Goal: Information Seeking & Learning: Learn about a topic

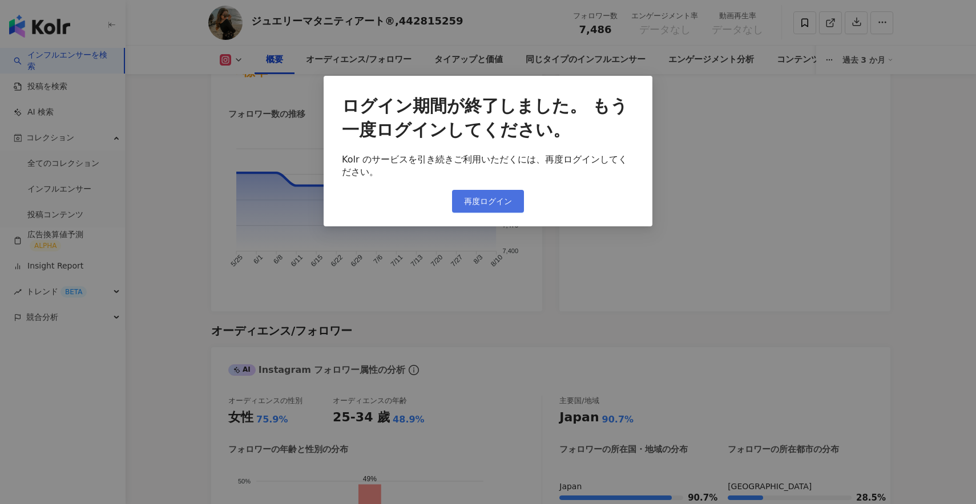
click at [501, 199] on span "再度ログイン" at bounding box center [488, 201] width 48 height 9
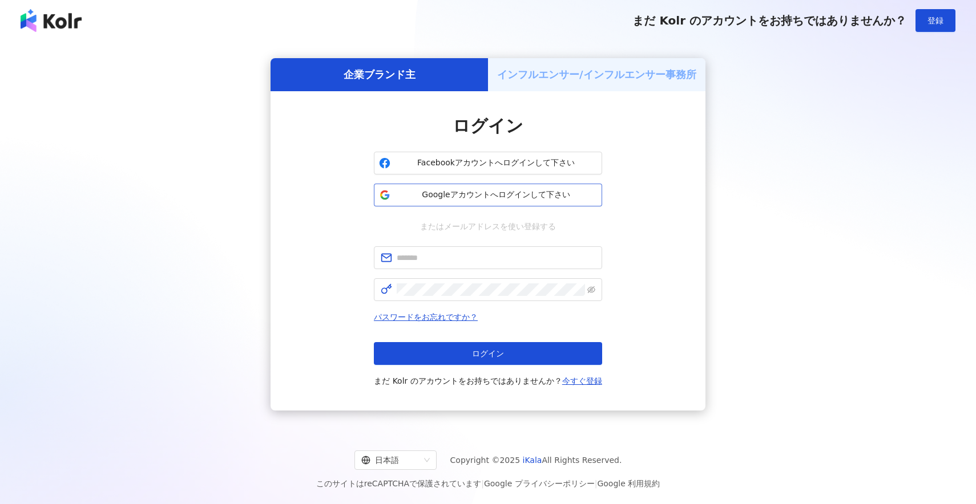
click at [511, 189] on span "Googleアカウントへログインして下さい" at bounding box center [496, 194] width 202 height 11
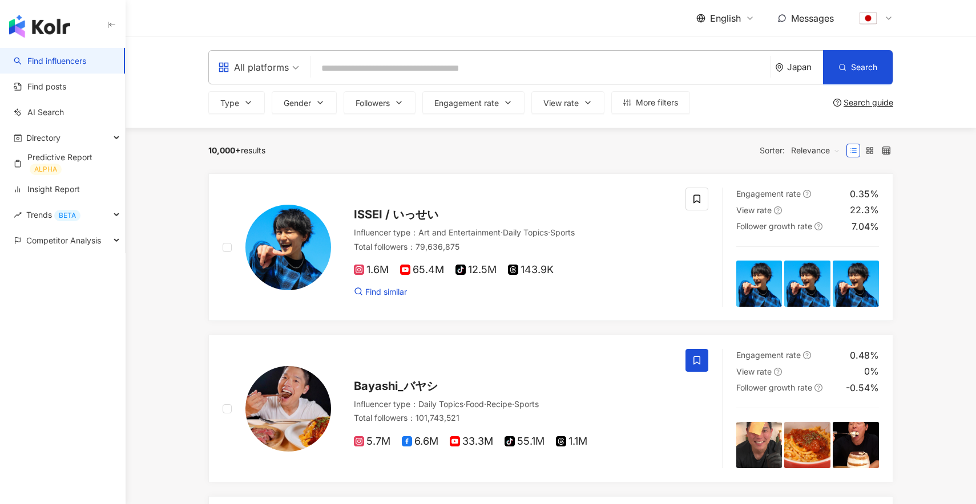
click at [710, 18] on span "English" at bounding box center [725, 18] width 31 height 13
click at [722, 113] on div "日本語" at bounding box center [732, 105] width 57 height 20
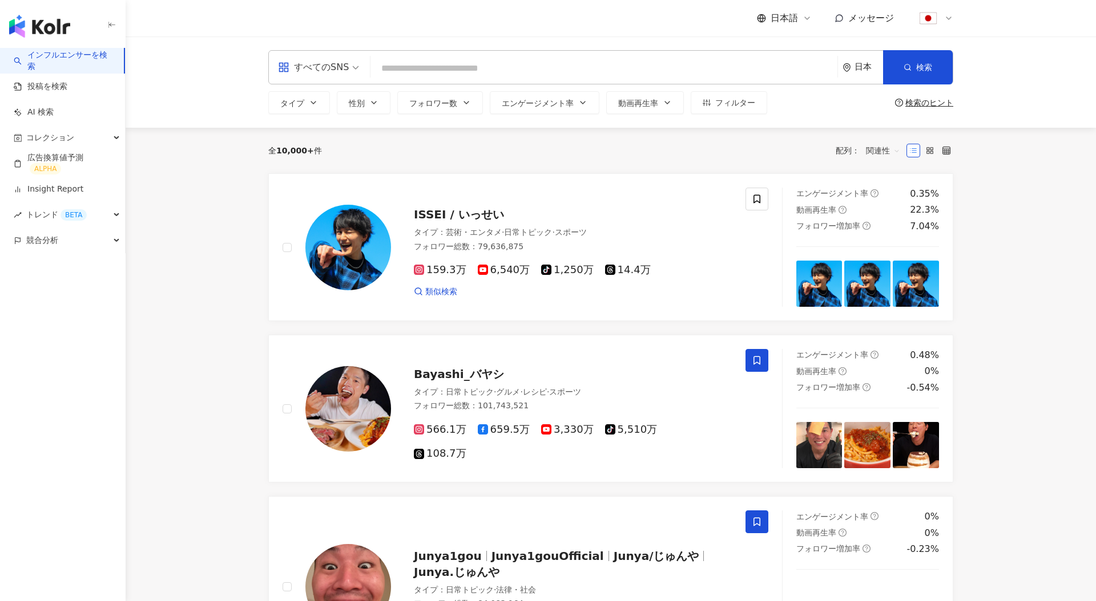
click at [854, 66] on div "日本" at bounding box center [868, 67] width 29 height 10
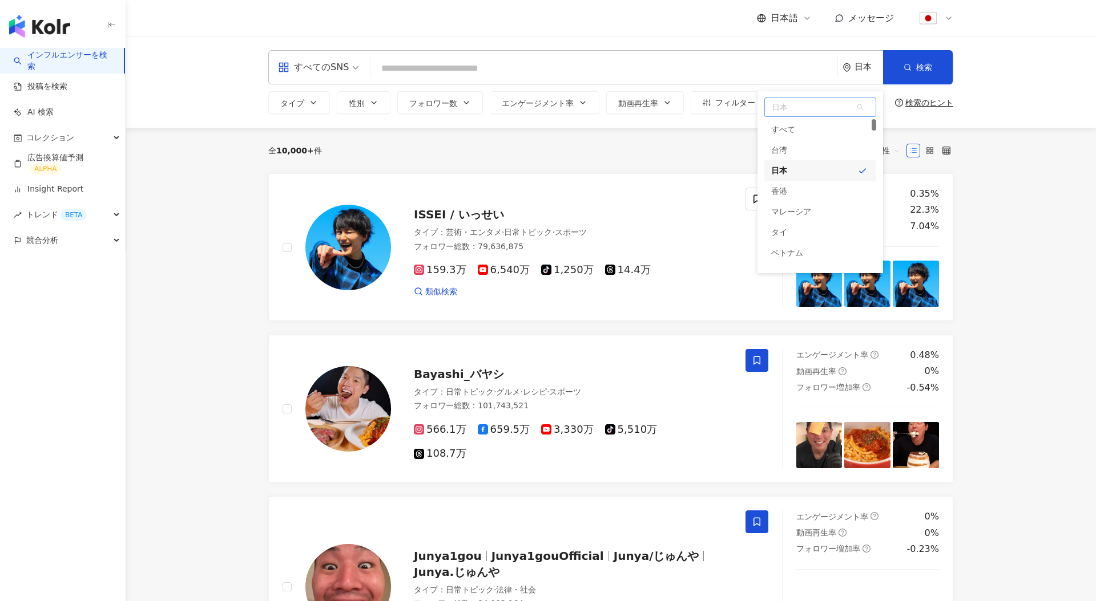
click at [834, 110] on span "日本" at bounding box center [820, 107] width 111 height 18
type input "****"
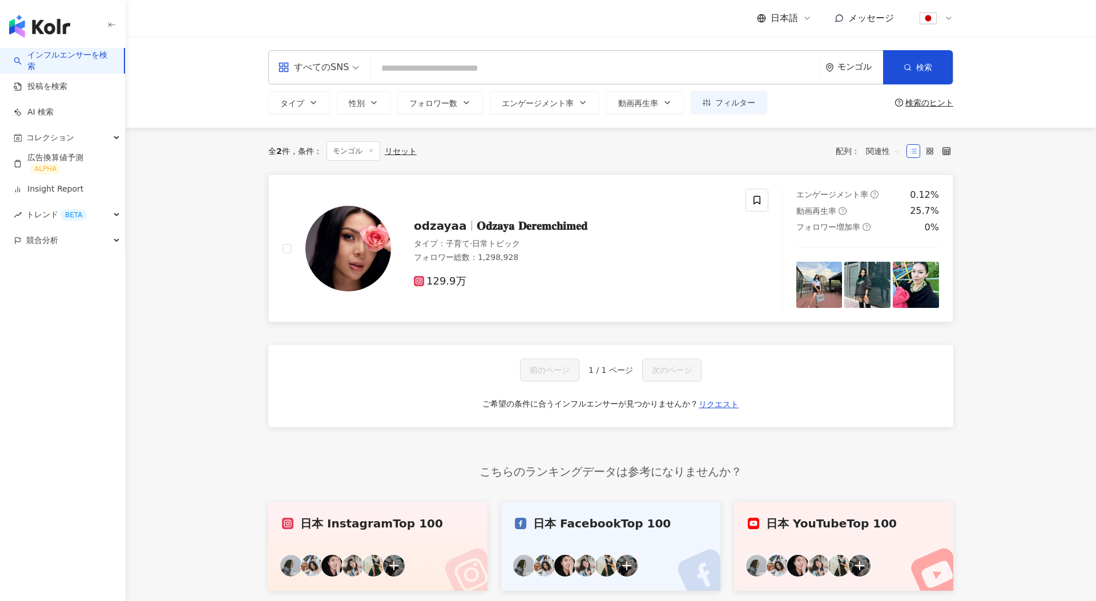
click at [367, 260] on img at bounding box center [348, 249] width 86 height 86
click at [838, 69] on div "モンゴル" at bounding box center [860, 67] width 46 height 10
click at [811, 105] on span "モンゴル" at bounding box center [820, 107] width 111 height 18
type input "***"
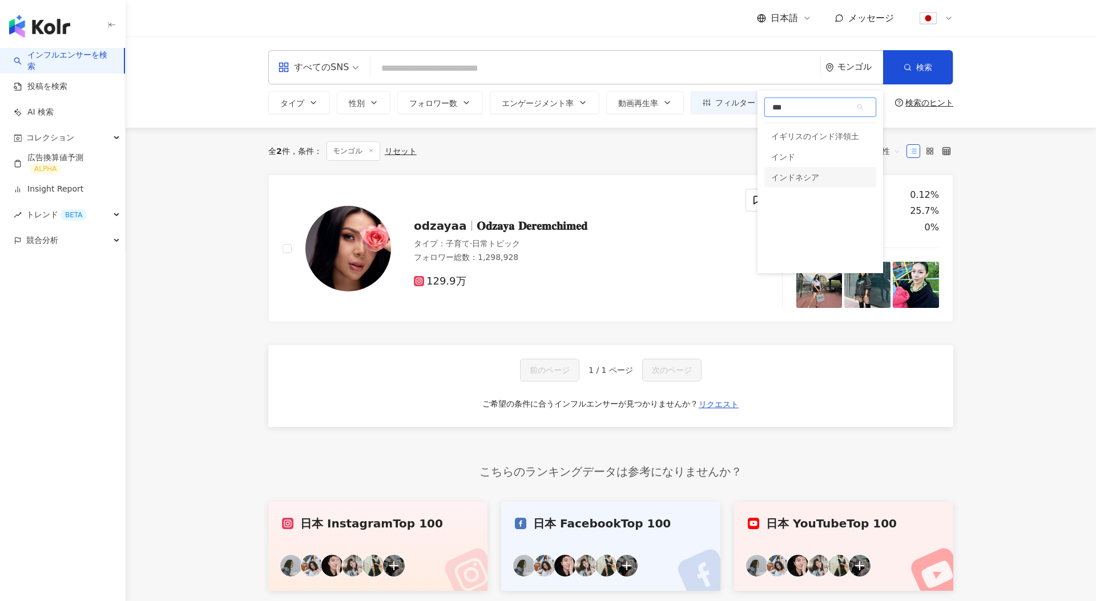
click at [814, 175] on div "インドネシア" at bounding box center [795, 177] width 48 height 21
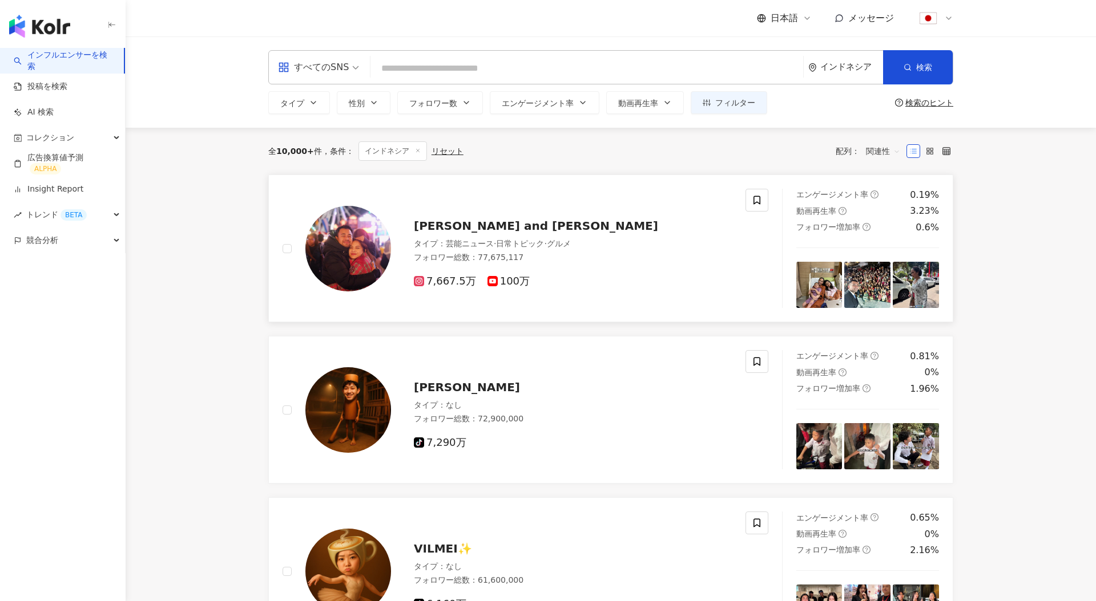
click at [479, 230] on span "Raffi Ahmad and Nagita Slavina" at bounding box center [536, 226] width 244 height 14
click at [503, 68] on input "search" at bounding box center [586, 69] width 423 height 22
click at [838, 63] on div "インドネシア" at bounding box center [851, 67] width 63 height 10
click at [787, 169] on div "日本" at bounding box center [820, 170] width 112 height 21
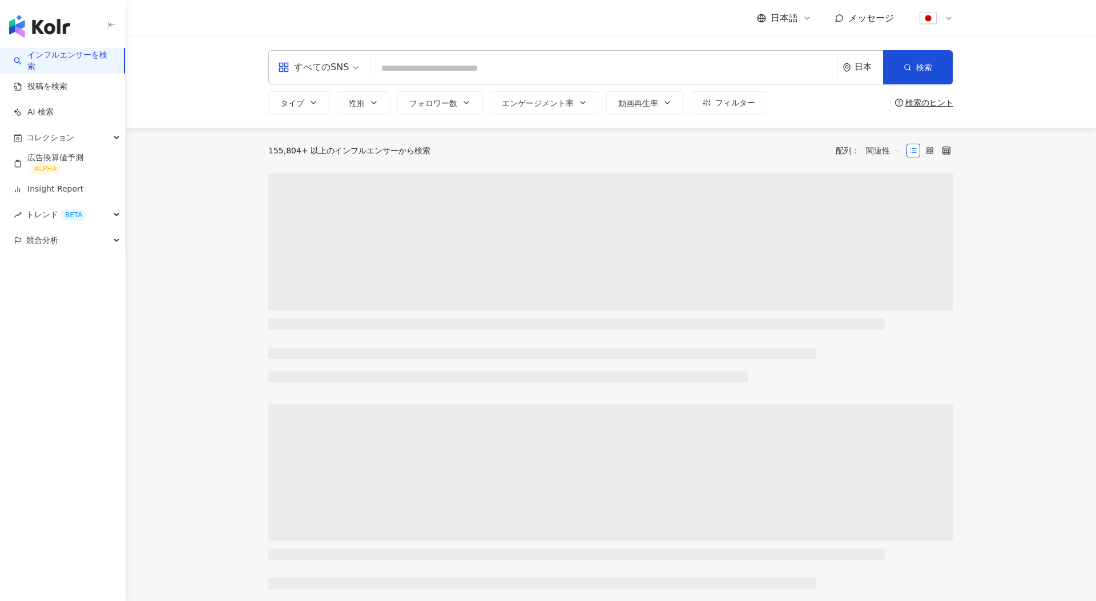
click at [434, 66] on input "search" at bounding box center [604, 69] width 458 height 22
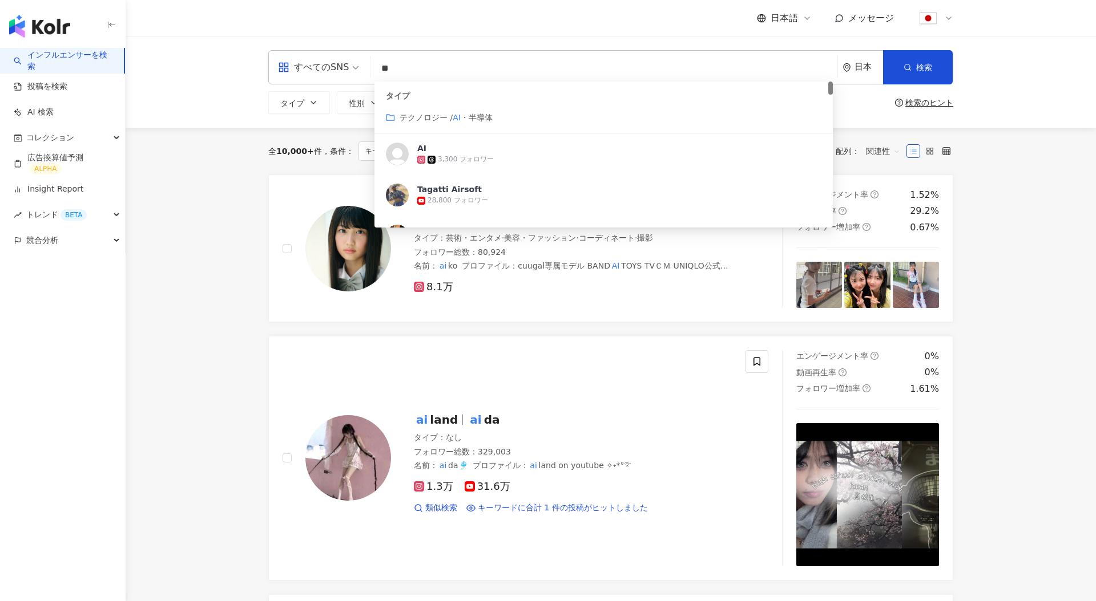
click at [476, 118] on span "・半導体" at bounding box center [477, 117] width 32 height 9
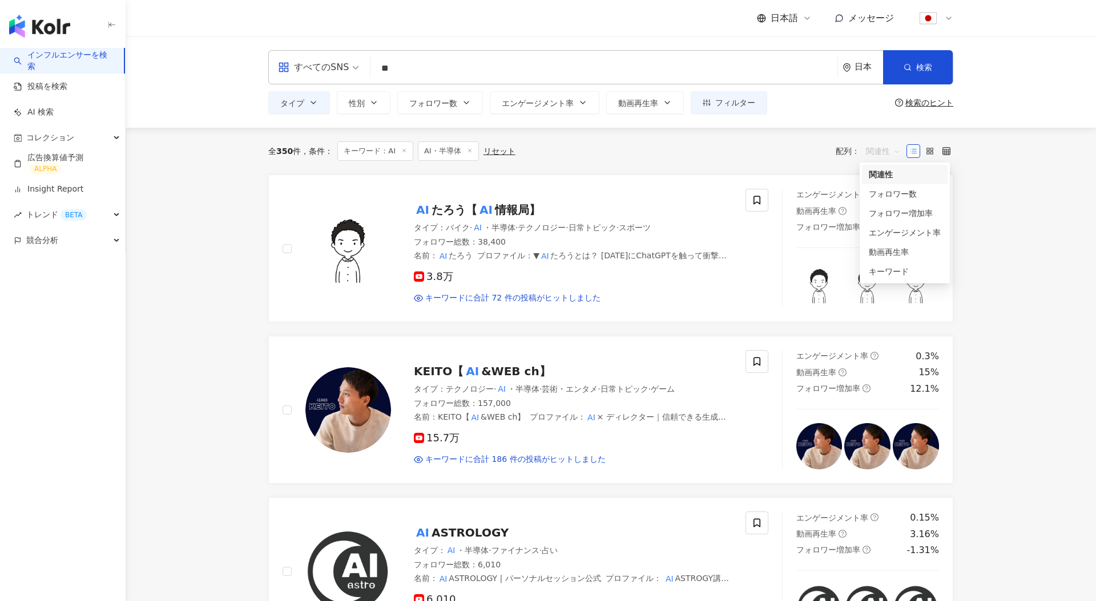
click at [874, 153] on span "関連性" at bounding box center [883, 151] width 34 height 18
type input "**"
click at [894, 197] on div "フォロワー数" at bounding box center [905, 194] width 72 height 13
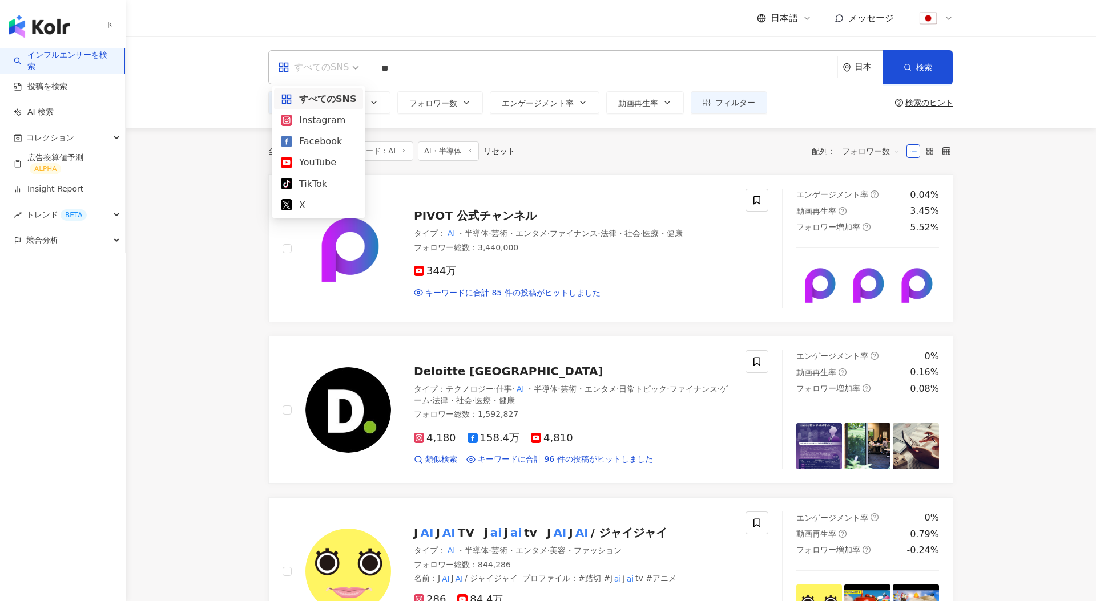
click at [339, 71] on div "すべてのSNS" at bounding box center [313, 67] width 71 height 18
click at [321, 119] on div "Instagram" at bounding box center [318, 120] width 75 height 14
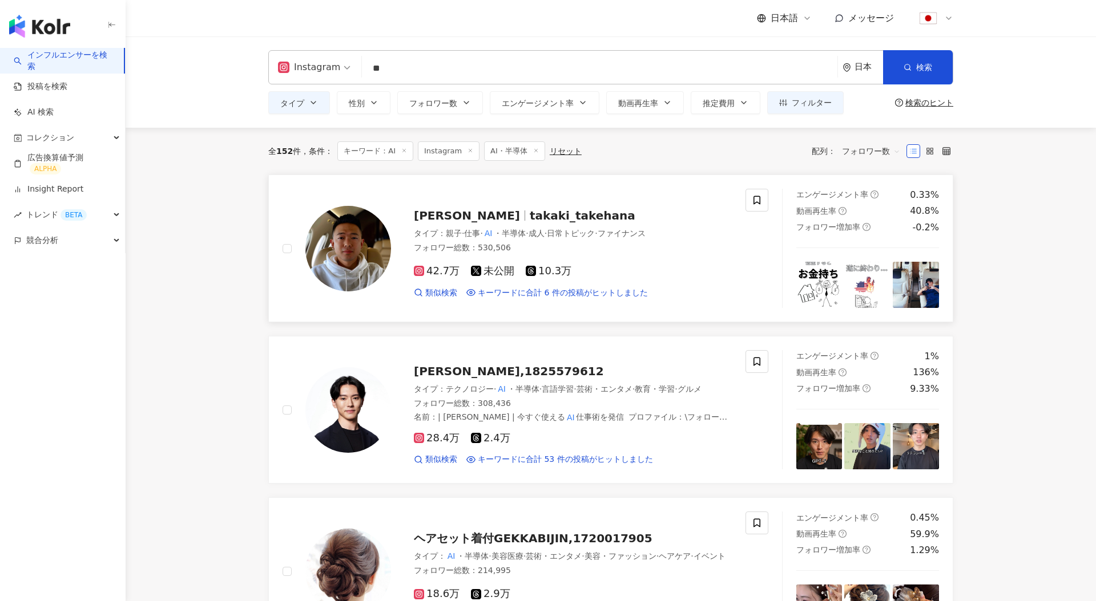
click at [342, 241] on img at bounding box center [348, 249] width 86 height 86
click at [382, 399] on img at bounding box center [348, 410] width 86 height 86
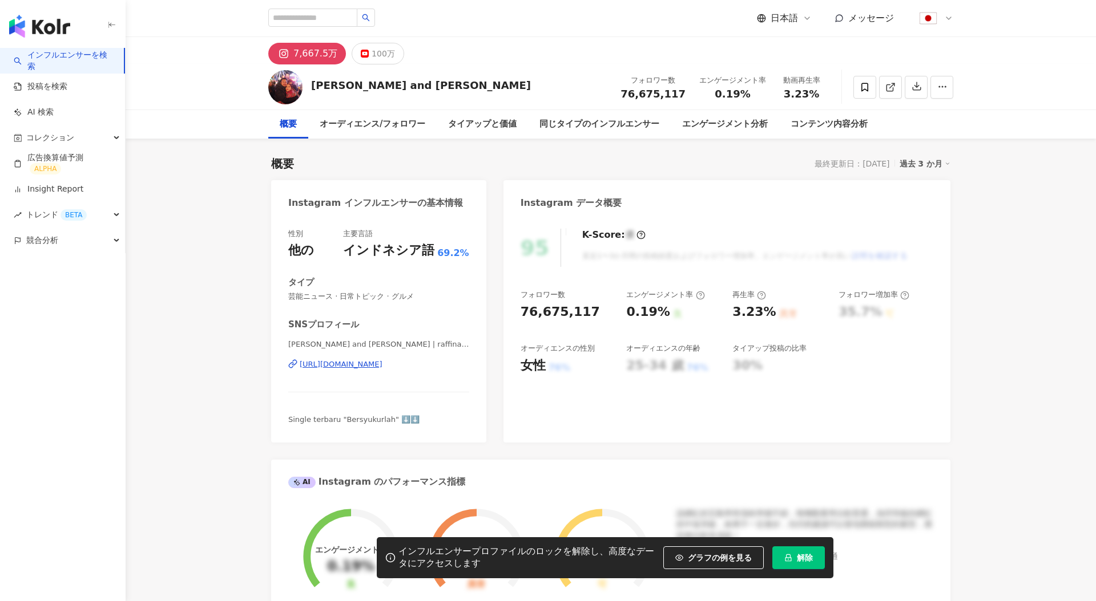
click at [802, 555] on span "解除" at bounding box center [805, 558] width 16 height 9
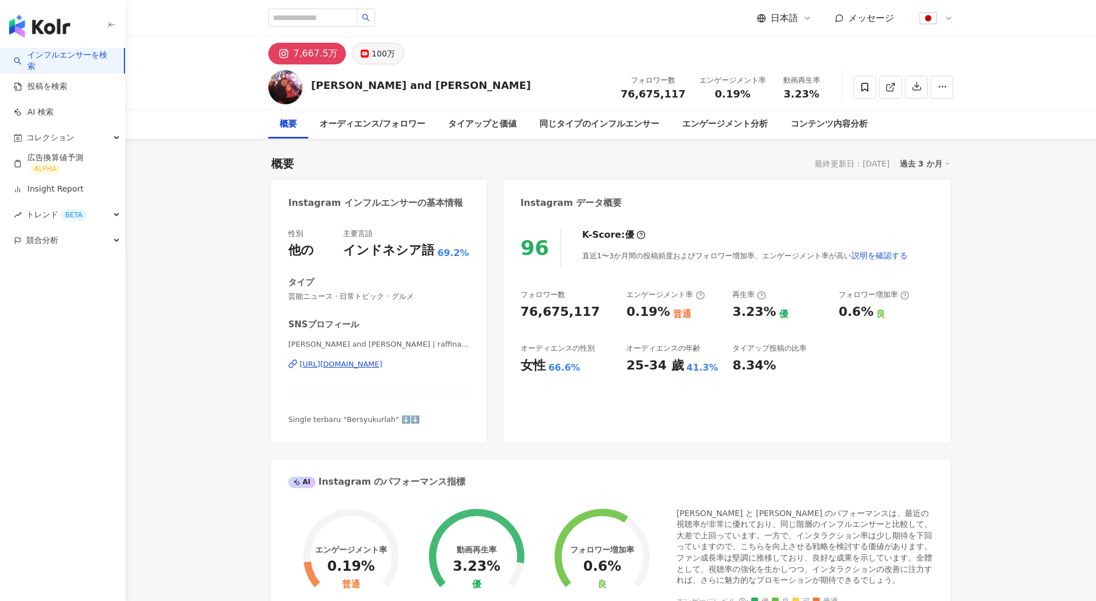
click at [374, 55] on div "100万" at bounding box center [382, 54] width 23 height 16
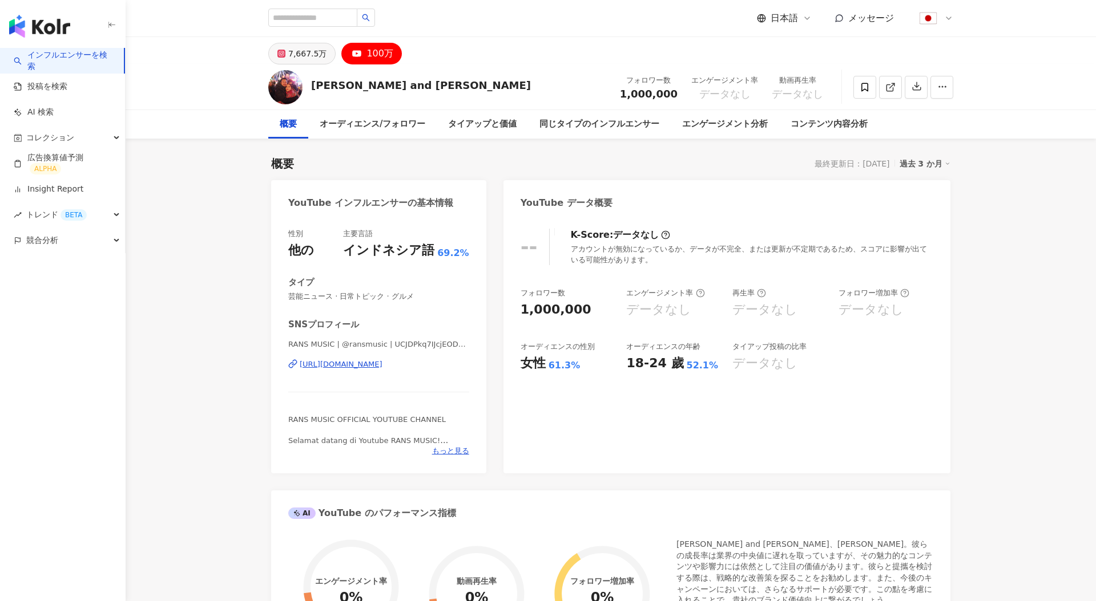
click at [302, 51] on div "7,667.5万" at bounding box center [307, 54] width 38 height 16
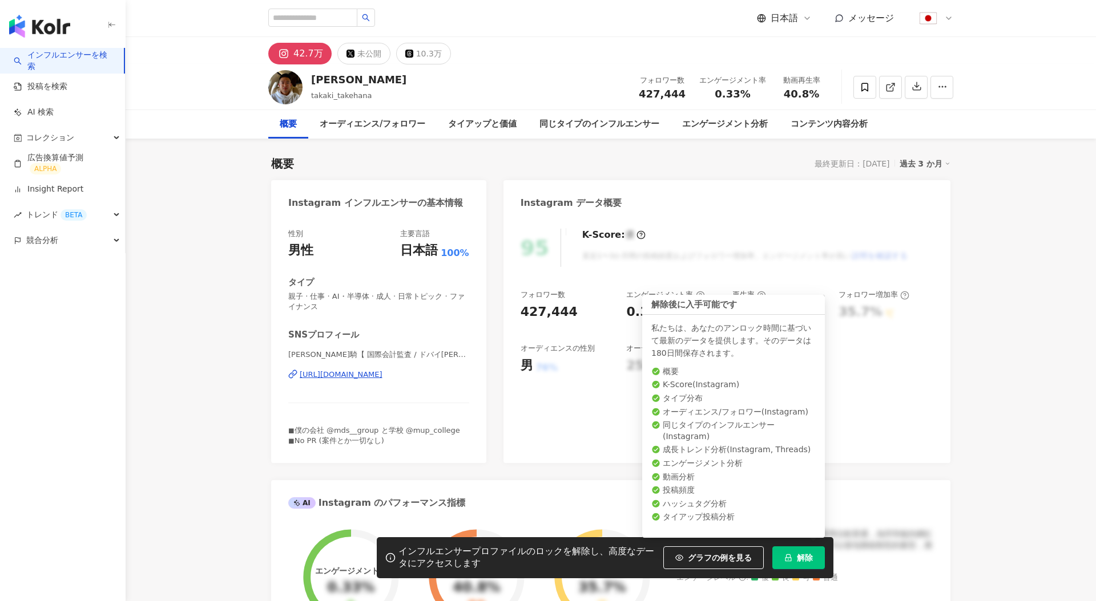
click at [807, 556] on span "解除" at bounding box center [805, 558] width 16 height 9
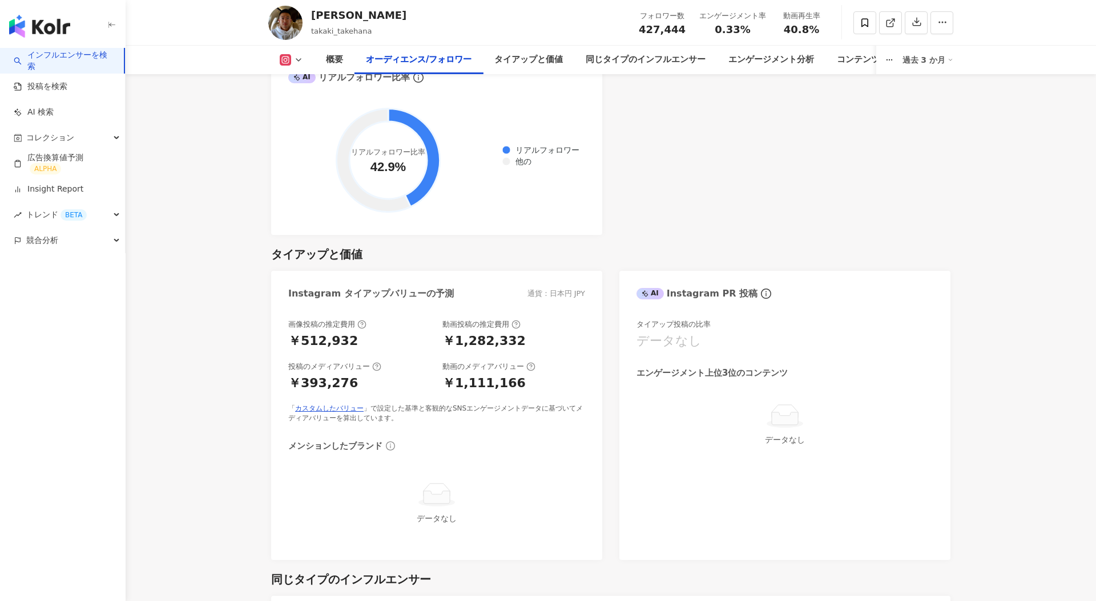
scroll to position [1399, 0]
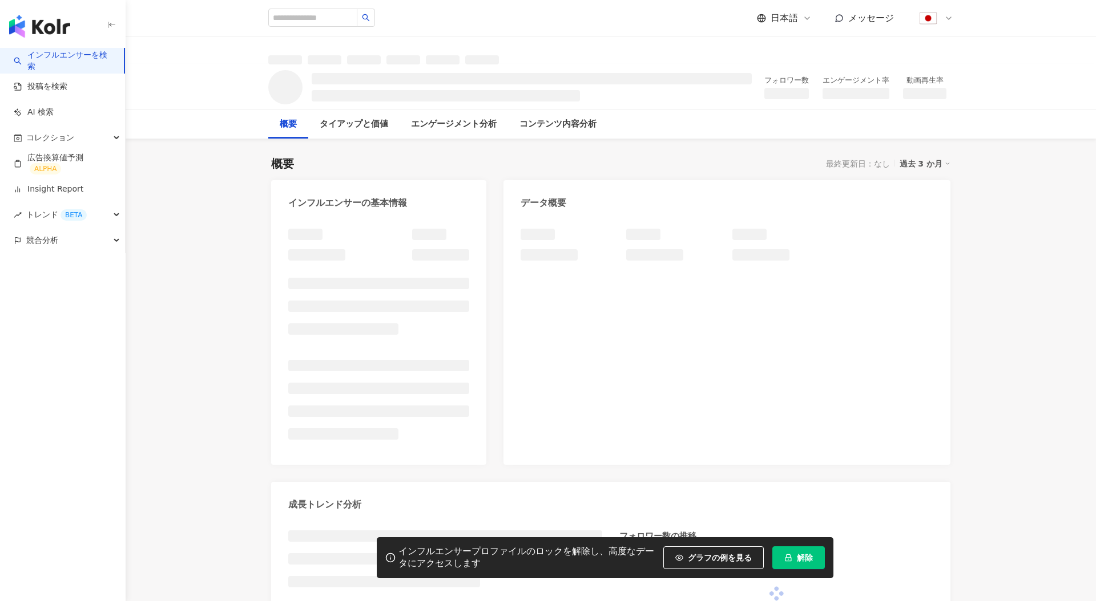
click at [803, 556] on span "解除" at bounding box center [805, 558] width 16 height 9
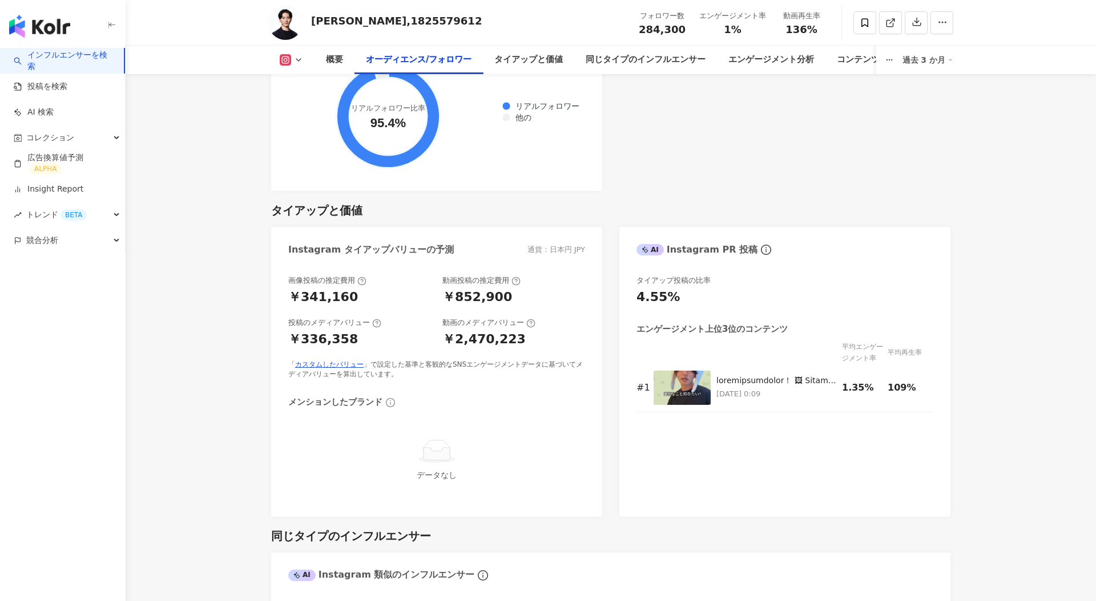
scroll to position [1497, 0]
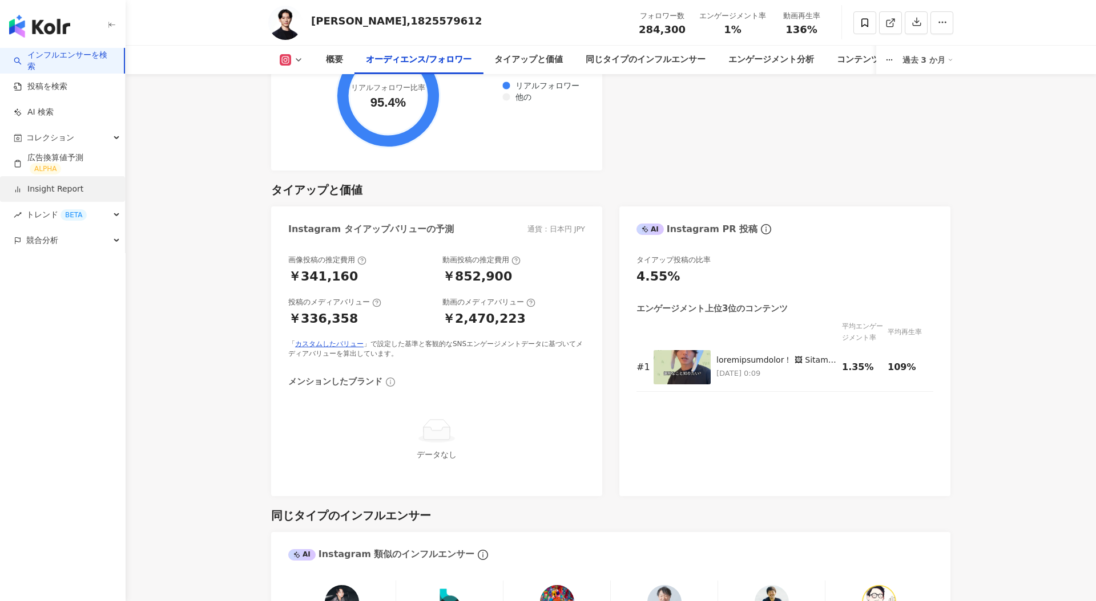
click at [76, 186] on link "Insight Report" at bounding box center [49, 189] width 70 height 11
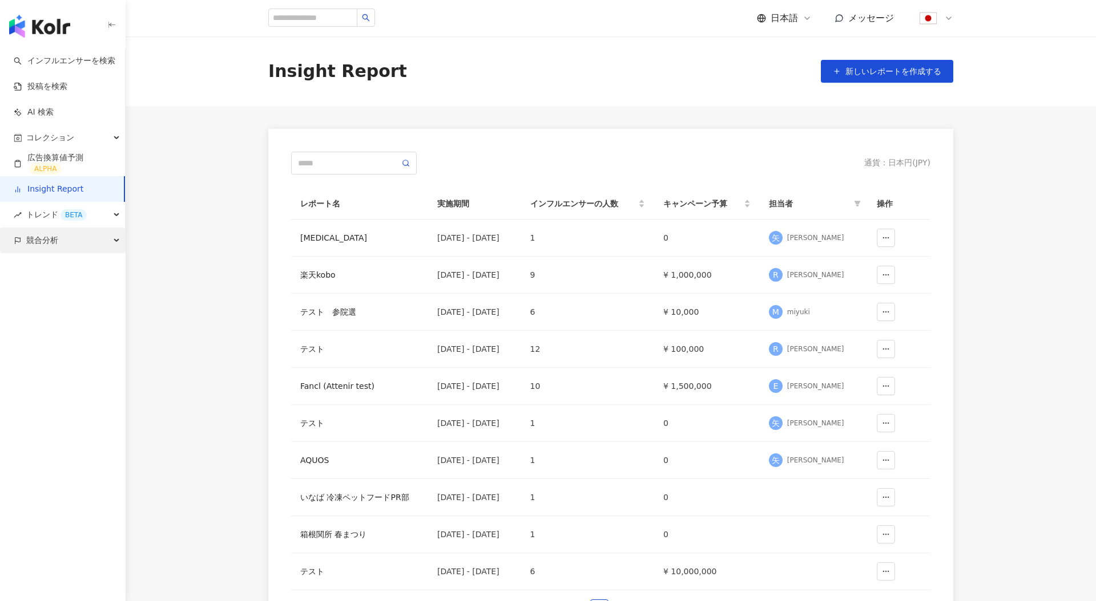
click at [56, 232] on span "競合分析" at bounding box center [42, 241] width 32 height 26
click at [82, 269] on link "アカウント分析" at bounding box center [55, 266] width 56 height 11
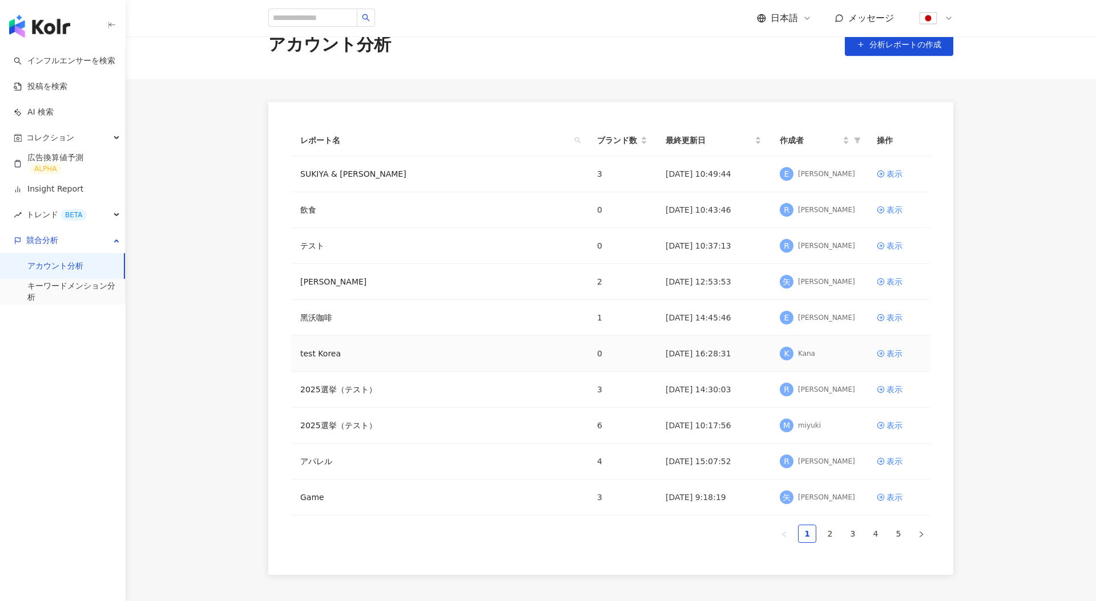
scroll to position [56, 0]
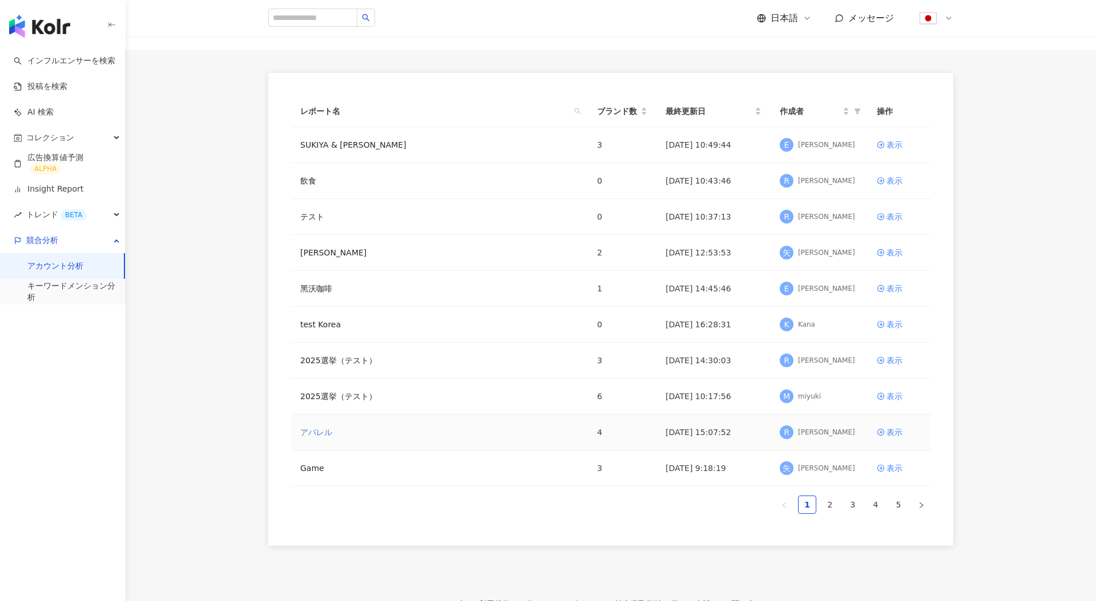
click at [319, 435] on link "アパレル" at bounding box center [316, 432] width 32 height 13
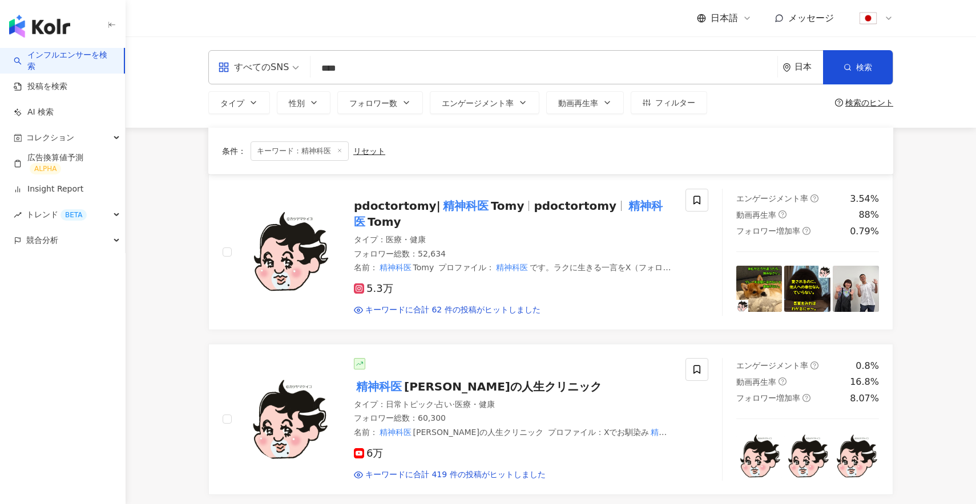
click at [64, 17] on img "button" at bounding box center [39, 26] width 61 height 23
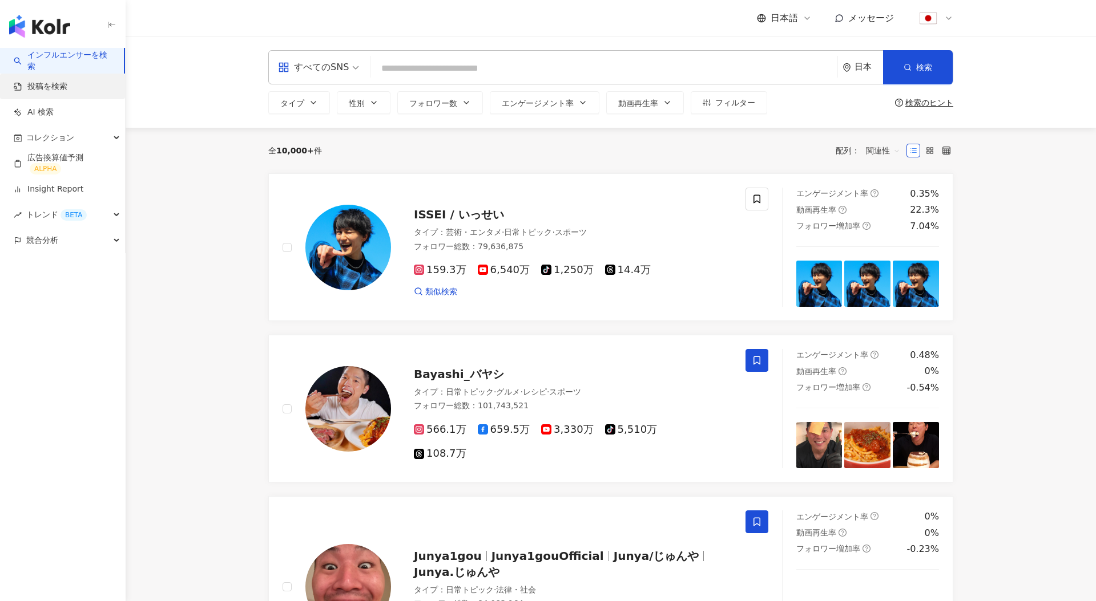
click at [53, 84] on link "投稿を検索" at bounding box center [41, 86] width 54 height 11
click at [53, 90] on link "投稿を検索" at bounding box center [41, 86] width 54 height 11
